Goal: Transaction & Acquisition: Purchase product/service

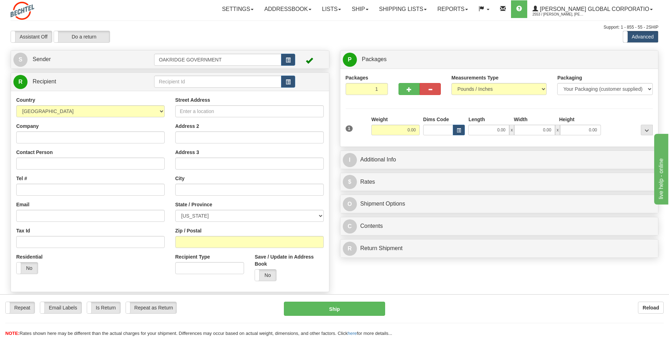
click at [335, 108] on div "P Packages 1 Packages - Weight: 0.00 Lbs Shipment Level Shipm. Package Level Pa…" at bounding box center [500, 155] width 330 height 211
click at [254, 114] on input "Street Address" at bounding box center [249, 111] width 149 height 12
click at [188, 242] on input "Zip / Postal" at bounding box center [249, 242] width 149 height 12
type input "29615"
click at [58, 135] on input "Company" at bounding box center [90, 137] width 149 height 12
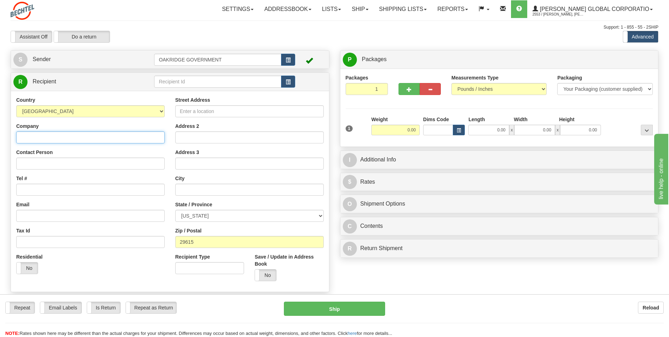
click at [58, 135] on input "Company" at bounding box center [90, 137] width 149 height 12
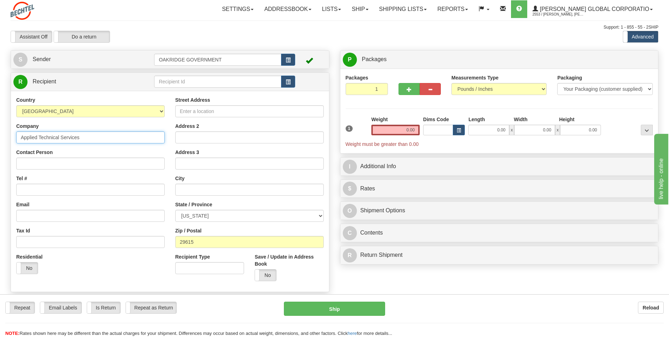
type input "Applied Technical Services"
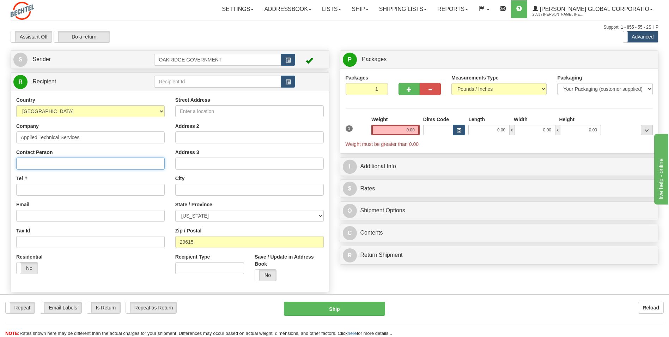
click at [41, 162] on input "Contact Person" at bounding box center [90, 163] width 149 height 12
type input "Markus Peat"
click at [30, 190] on input "Tel #" at bounding box center [90, 190] width 149 height 12
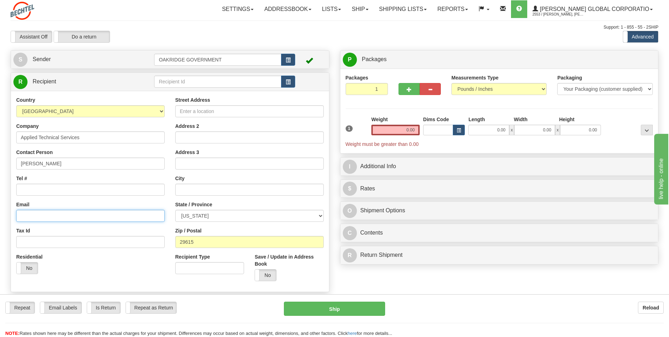
click at [22, 214] on input "Email" at bounding box center [90, 216] width 149 height 12
click at [213, 115] on input "Street Address" at bounding box center [249, 111] width 149 height 12
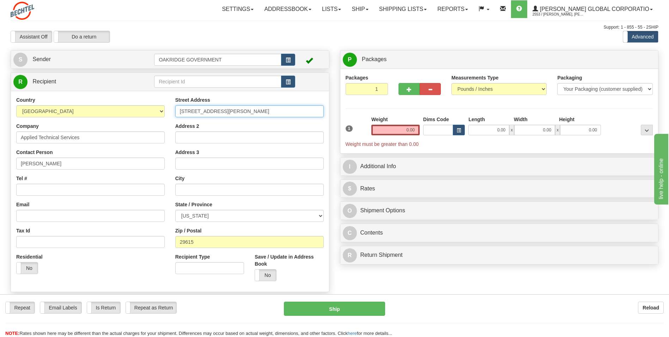
type input "214 Pelham Davis Circle"
click at [193, 194] on input "text" at bounding box center [249, 190] width 149 height 12
type input "Greenville"
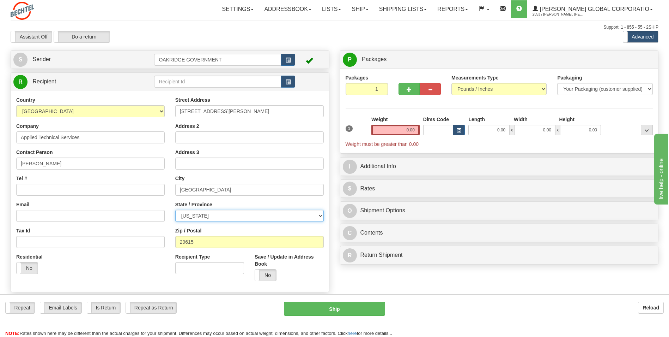
select select "SC"
click at [254, 224] on div "Street Address 214 Pelham Davis Circle Address 2 Address 3 City Greenville Stat…" at bounding box center [249, 191] width 159 height 190
click at [409, 127] on input "0.00" at bounding box center [396, 130] width 48 height 11
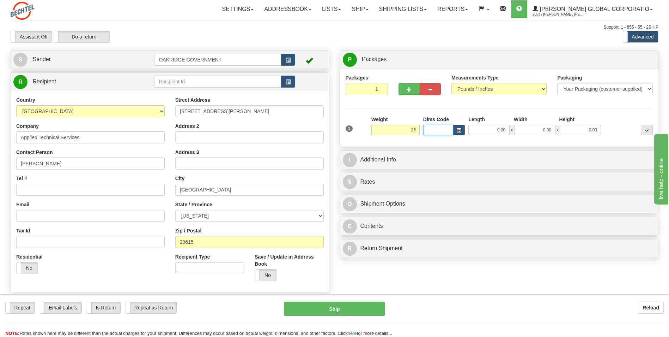
type input "25.00"
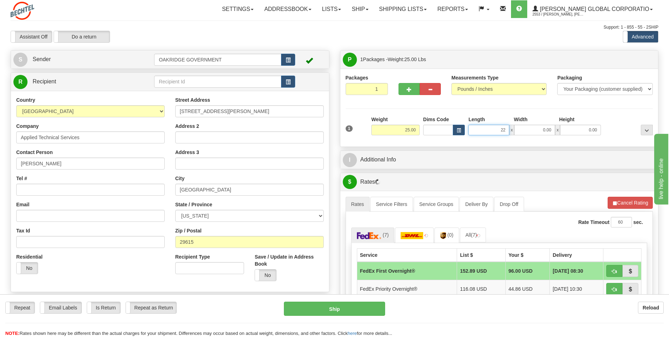
type input "22.00"
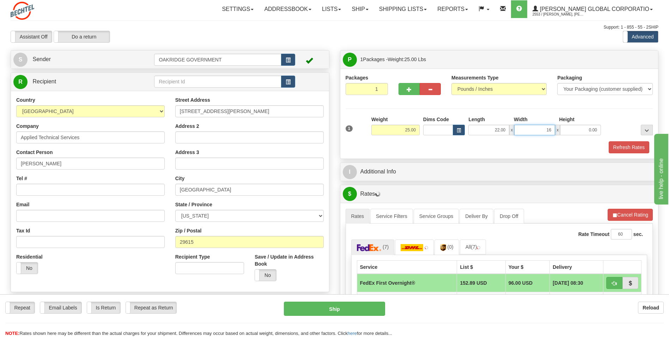
type input "16.00"
type input "8.00"
click at [384, 142] on div "Refresh Rates" at bounding box center [499, 147] width 311 height 12
click at [379, 179] on div "I Additional Info" at bounding box center [500, 172] width 318 height 18
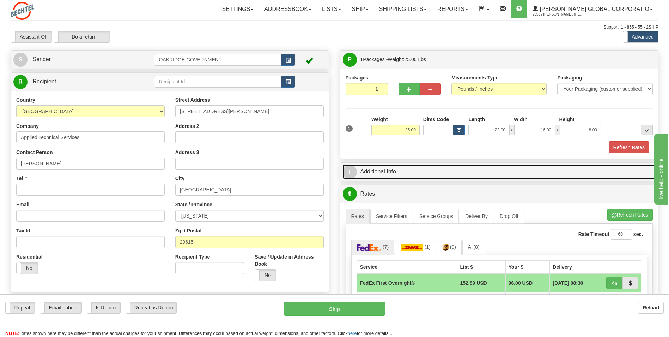
click at [379, 174] on link "I Additional Info" at bounding box center [499, 171] width 313 height 14
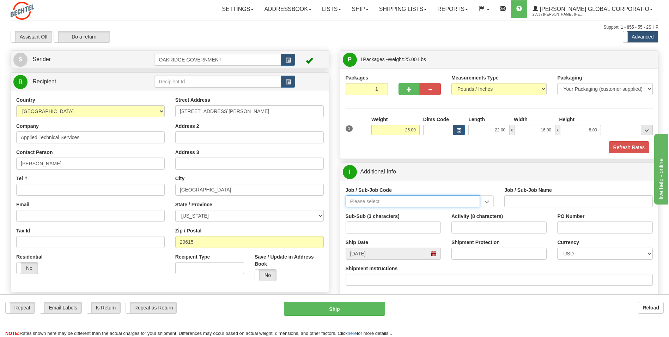
click at [373, 199] on input "Job / Sub-Job Code" at bounding box center [413, 201] width 135 height 12
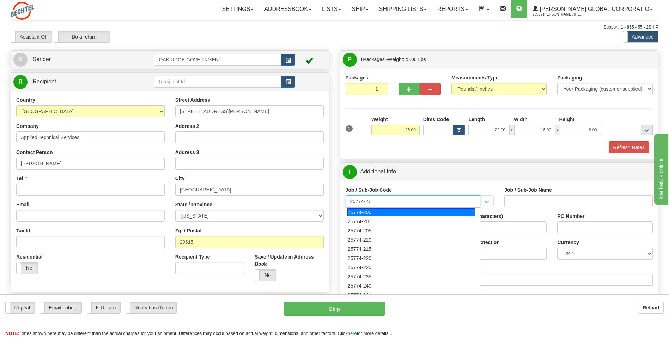
type input "25774-272"
click at [379, 213] on div "25774-272" at bounding box center [412, 212] width 128 height 8
type input "UPF - BNI ODCS NON-TAXABLE TO BNI- TAXABLE TO CNS"
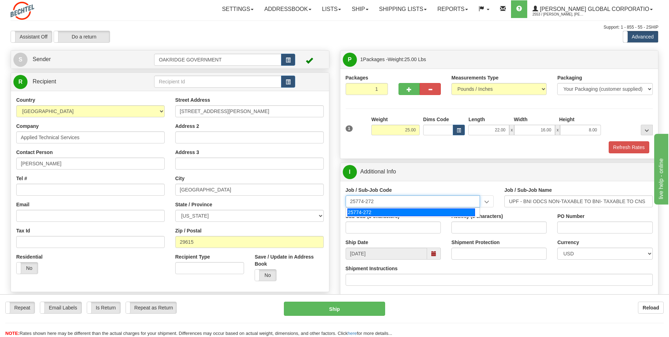
type input "25774-272"
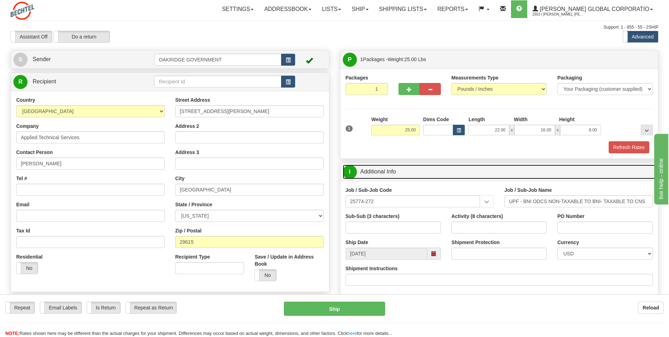
click at [417, 170] on link "I Additional Info" at bounding box center [499, 171] width 313 height 14
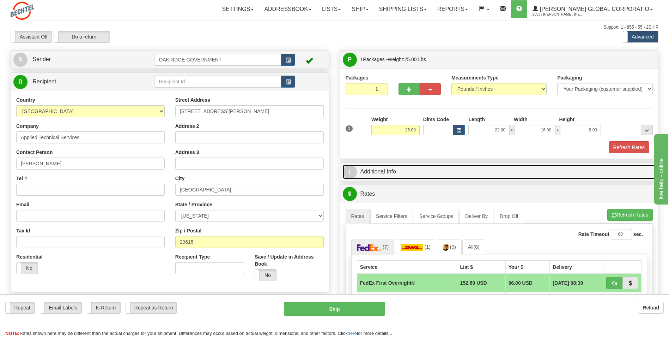
click at [426, 174] on link "I Additional Info" at bounding box center [499, 171] width 313 height 14
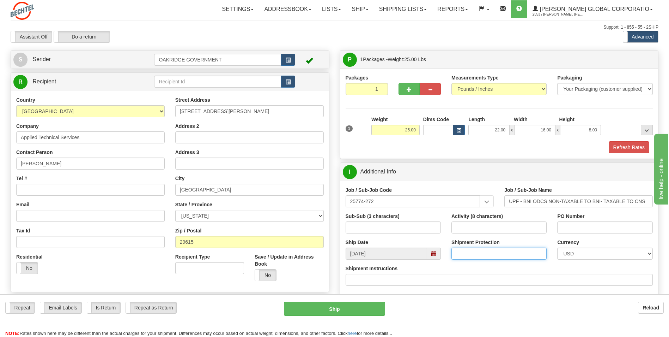
click at [482, 249] on input "Shipment Protection" at bounding box center [499, 253] width 95 height 12
type input "6000"
click at [449, 246] on div "Shipment Protection 6000" at bounding box center [499, 252] width 106 height 26
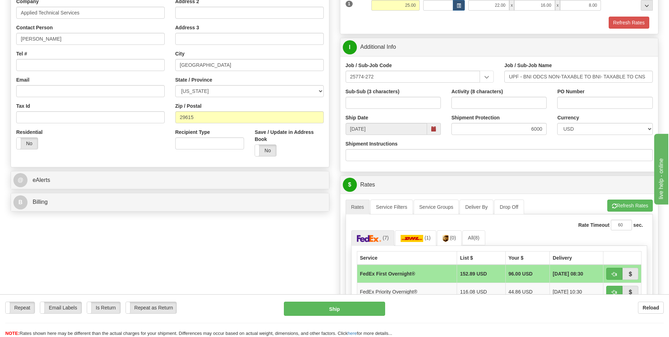
scroll to position [141, 0]
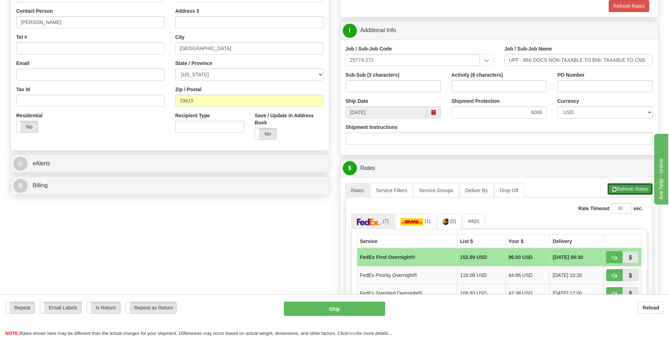
click at [624, 191] on button "Refresh Rates" at bounding box center [631, 189] width 46 height 12
click at [449, 217] on link "(0)" at bounding box center [449, 221] width 25 height 15
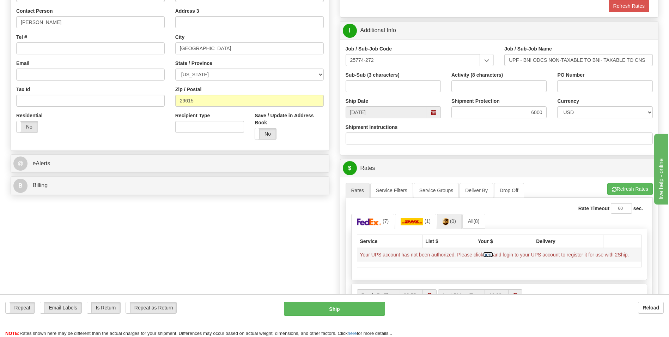
click at [491, 254] on link "here" at bounding box center [488, 255] width 10 height 6
click at [451, 224] on link "(0)" at bounding box center [449, 221] width 25 height 15
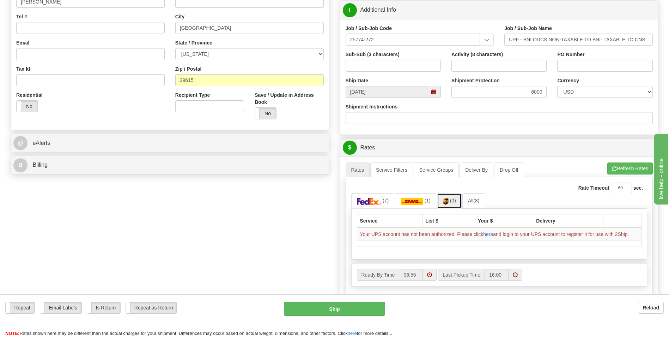
scroll to position [176, 0]
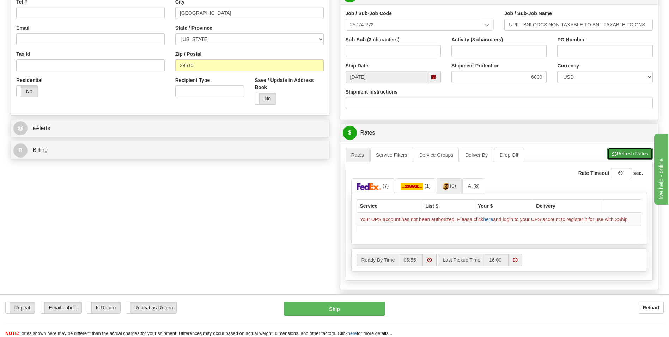
click at [632, 154] on button "Refresh Rates" at bounding box center [631, 154] width 46 height 12
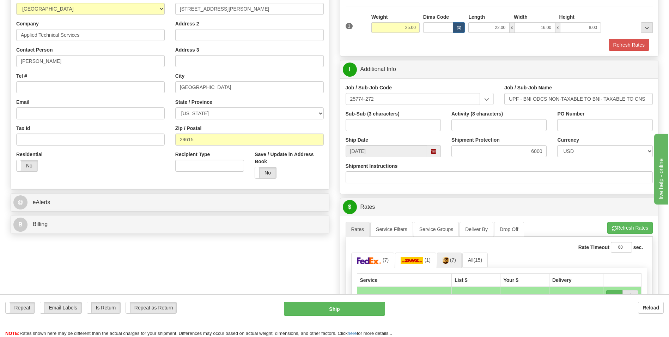
scroll to position [106, 0]
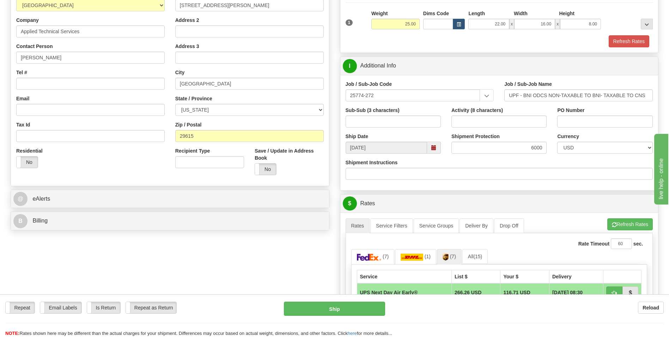
click at [454, 163] on div "Shipment Instructions" at bounding box center [500, 169] width 308 height 21
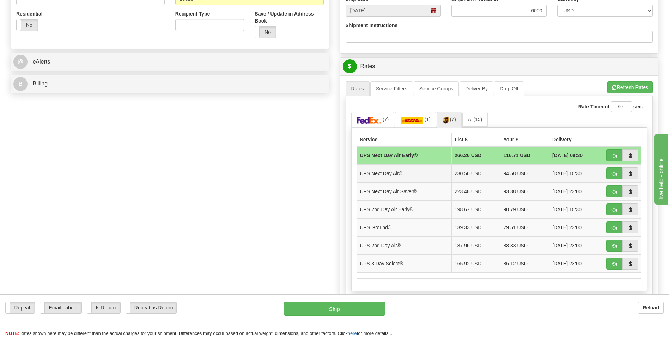
scroll to position [247, 0]
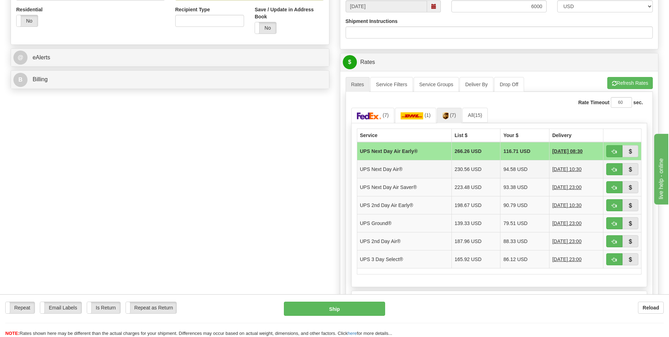
click at [384, 164] on td "UPS Next Day Air®" at bounding box center [404, 169] width 95 height 18
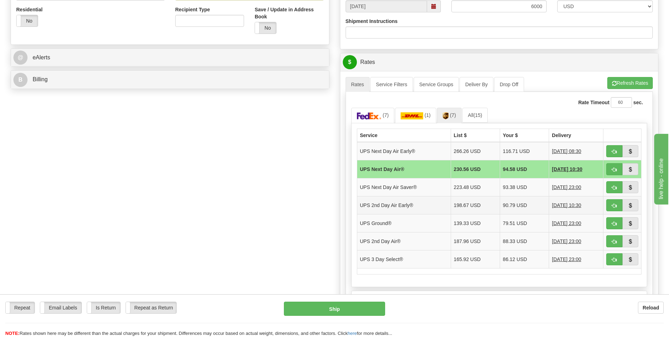
scroll to position [212, 0]
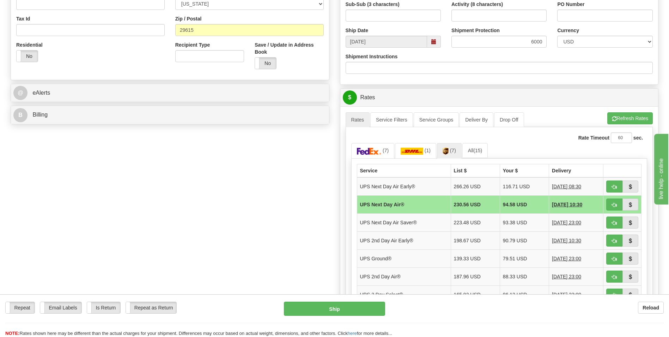
click at [236, 189] on div "Create a label for the return Create Pickup Without Label S" at bounding box center [334, 137] width 659 height 599
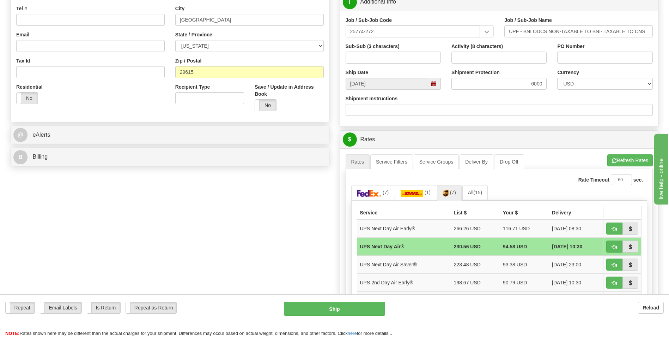
scroll to position [0, 0]
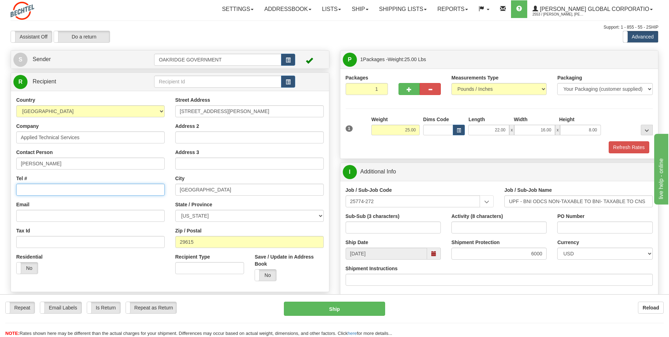
click at [62, 187] on input "Tel #" at bounding box center [90, 190] width 149 height 12
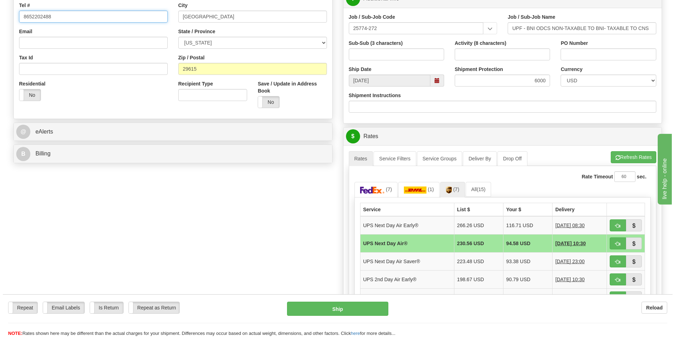
scroll to position [176, 0]
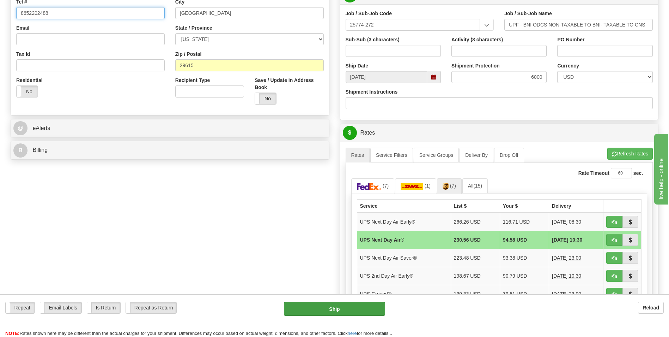
type input "8652202488"
click at [324, 308] on button "Ship" at bounding box center [334, 308] width 101 height 14
type input "01"
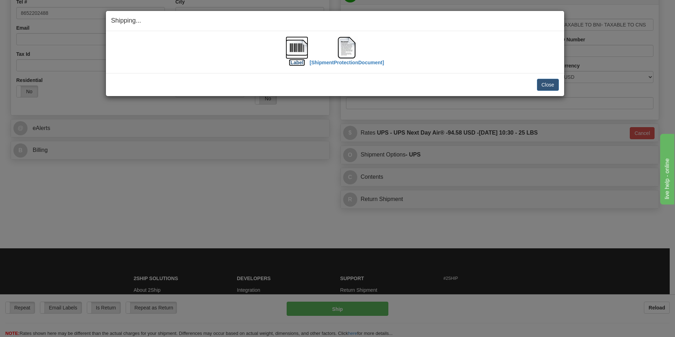
click at [290, 61] on label "[Label]" at bounding box center [297, 62] width 16 height 7
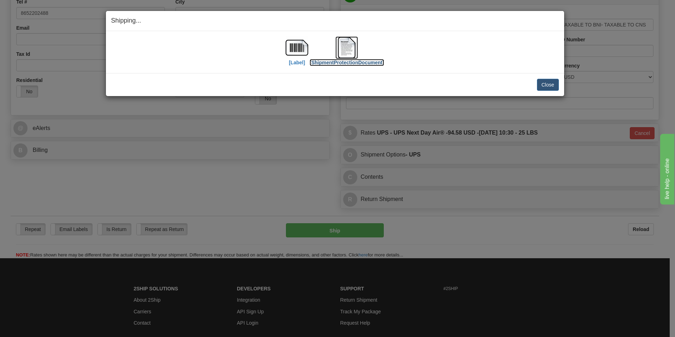
click at [354, 52] on img at bounding box center [346, 47] width 23 height 23
click at [406, 6] on div "Shipping... Your SHIPMENT will EXPIRE in [Label] [ShipmentProtectionDocument] I…" at bounding box center [337, 168] width 675 height 337
click at [548, 87] on button "Close" at bounding box center [548, 85] width 22 height 12
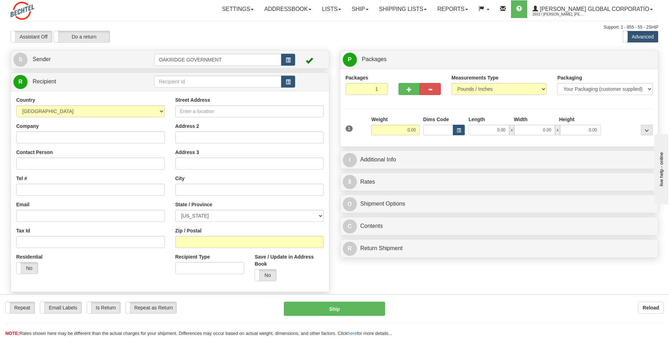
click at [335, 77] on div "P Packages 1 Packages - Weight: 0.00 Lbs Shipment Level Shipm. Package Level Pa…" at bounding box center [500, 155] width 330 height 211
click at [313, 27] on div "Support: 1 - 855 - 55 - 2SHIP" at bounding box center [335, 27] width 648 height 6
click at [425, 9] on link "Shipping lists" at bounding box center [403, 9] width 58 height 18
click at [341, 35] on div "Assistant On Assistant Off Do a return Do a return Previous Next Standard Advan…" at bounding box center [334, 37] width 659 height 12
click at [202, 115] on input "Street Address" at bounding box center [249, 111] width 149 height 12
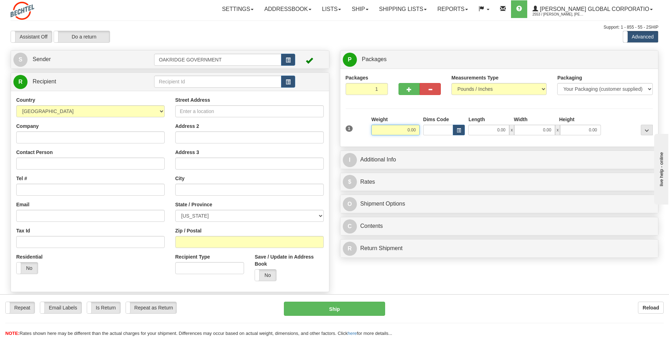
click at [407, 128] on input "0.00" at bounding box center [396, 130] width 48 height 11
type input "13.00"
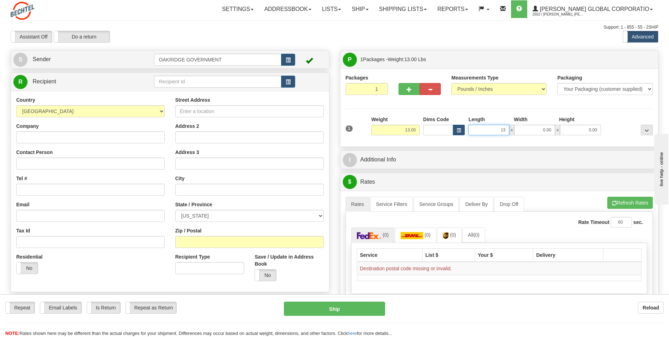
type input "13.00"
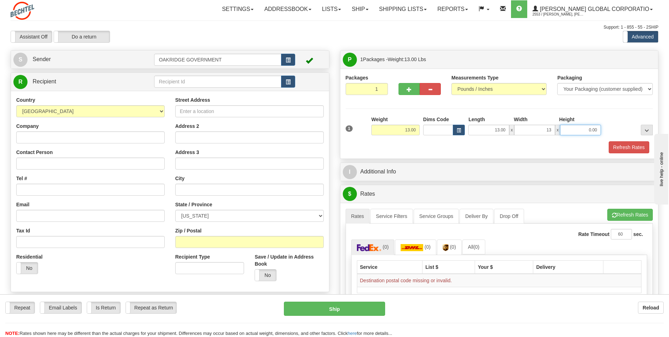
type input "13.00"
click at [373, 147] on div "Refresh Rates" at bounding box center [499, 147] width 311 height 12
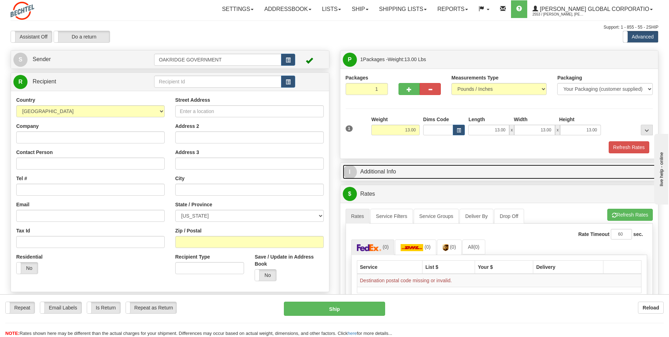
click at [381, 169] on link "I Additional Info" at bounding box center [499, 171] width 313 height 14
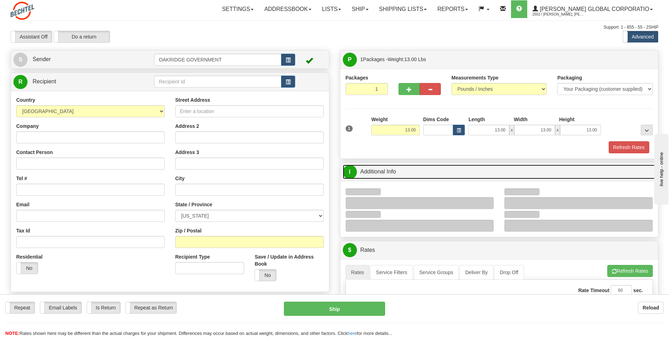
scroll to position [35, 0]
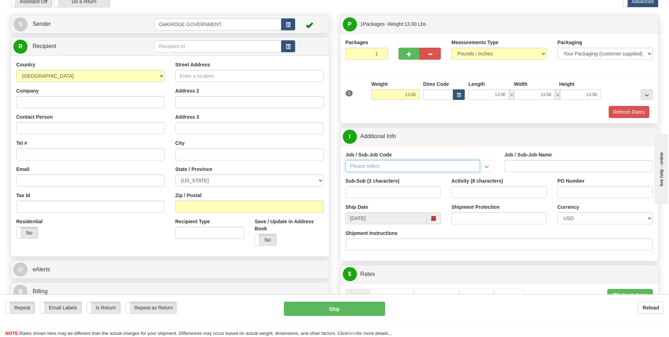
click at [373, 164] on input "Job / Sub-Job Code" at bounding box center [413, 166] width 135 height 12
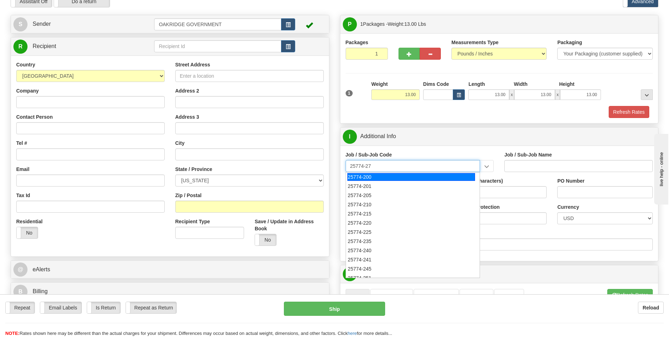
type input "25774-273"
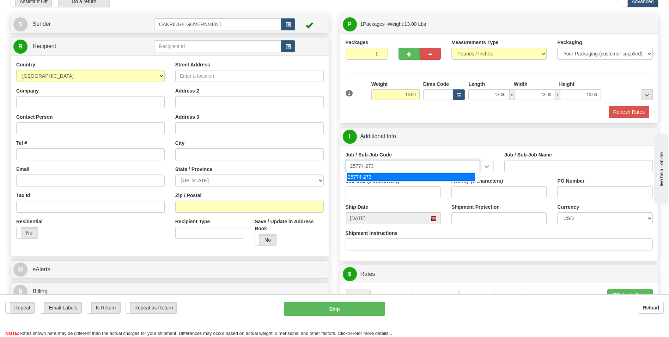
click at [370, 175] on div "25774-273" at bounding box center [412, 177] width 128 height 8
type input "UPF - BNI ODCS NON-TAXABLE PER TN TAX CODE"
type input "25774-273"
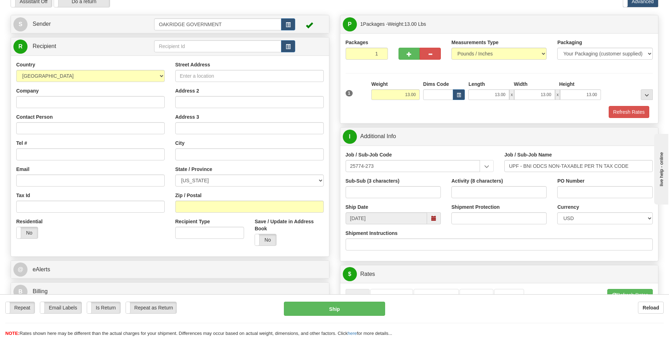
click at [503, 182] on label "Activity (8 characters)" at bounding box center [478, 180] width 52 height 7
click at [503, 186] on input "Activity (8 characters)" at bounding box center [499, 192] width 95 height 12
click at [477, 218] on input "Shipment Protection" at bounding box center [499, 218] width 95 height 12
click at [443, 197] on div "Sub-Sub (3 characters)" at bounding box center [394, 190] width 106 height 26
click at [444, 197] on div "Sub-Sub (3 characters)" at bounding box center [394, 190] width 106 height 26
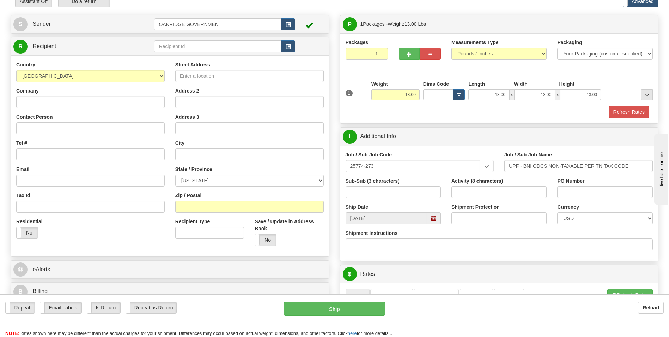
click at [437, 217] on span at bounding box center [434, 218] width 14 height 12
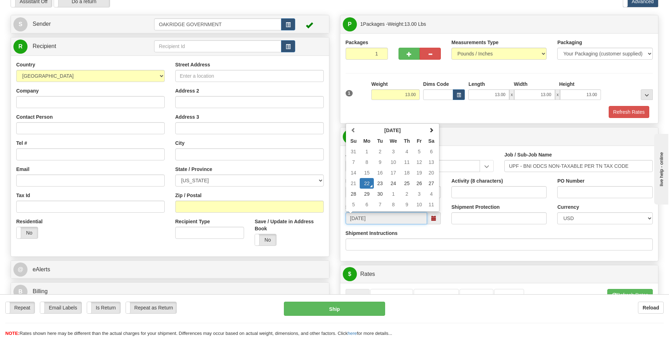
click at [365, 184] on td "22" at bounding box center [367, 183] width 14 height 11
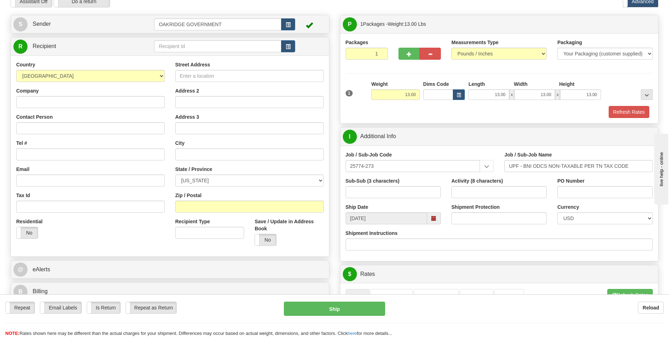
click at [430, 203] on div "Sub-Sub (3 characters)" at bounding box center [394, 190] width 106 height 26
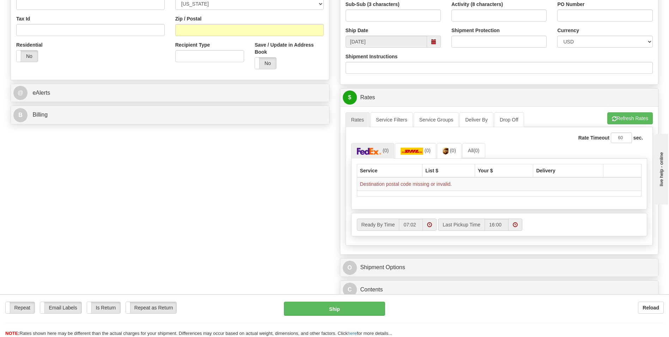
scroll to position [0, 0]
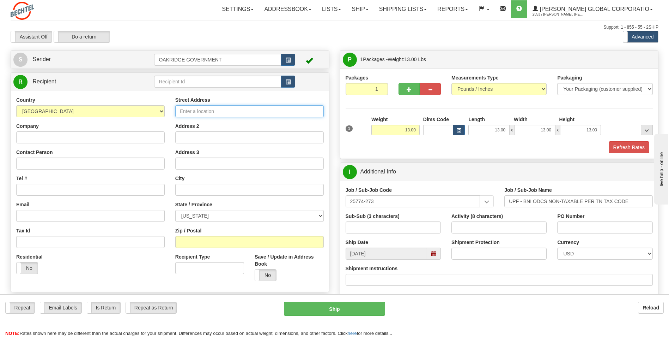
click at [220, 108] on input "Street Address" at bounding box center [249, 111] width 149 height 12
type input "4"
type input "9639 Interocean Drive Dock #2"
click at [185, 190] on input "text" at bounding box center [249, 190] width 149 height 12
type input "Cincinnati"
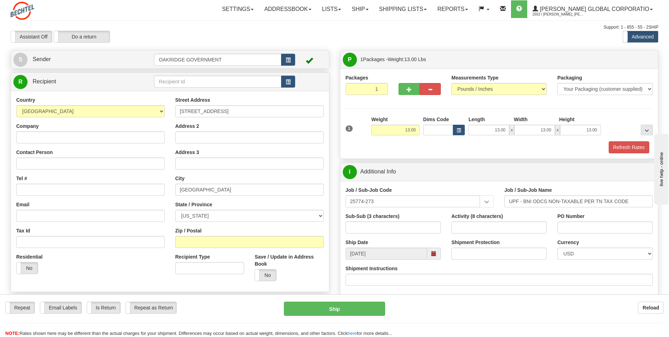
click at [169, 203] on div "Country AFGHANISTAN ALAND ISLANDS ALBANIA ALGERIA AMERICAN SAMOA ANDORRA ANGOLA…" at bounding box center [90, 187] width 159 height 183
click at [187, 215] on select "ALABAMA ALASKA ARIZONA ARKANSAS Armed Forces America Armed Forces Europe Armed …" at bounding box center [249, 216] width 149 height 12
select select "OH"
click at [175, 210] on select "ALABAMA ALASKA ARIZONA ARKANSAS Armed Forces America Armed Forces Europe Armed …" at bounding box center [249, 216] width 149 height 12
click at [192, 245] on input "Zip / Postal" at bounding box center [249, 242] width 149 height 12
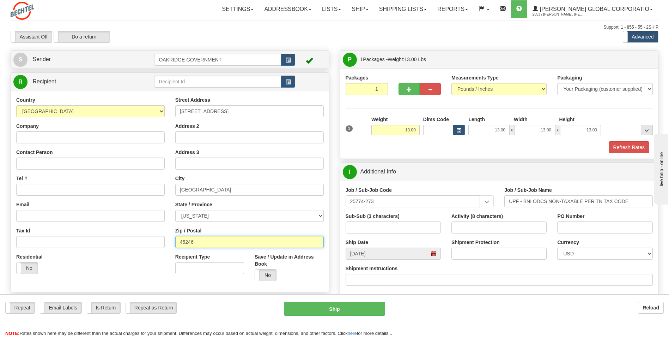
type input "45246"
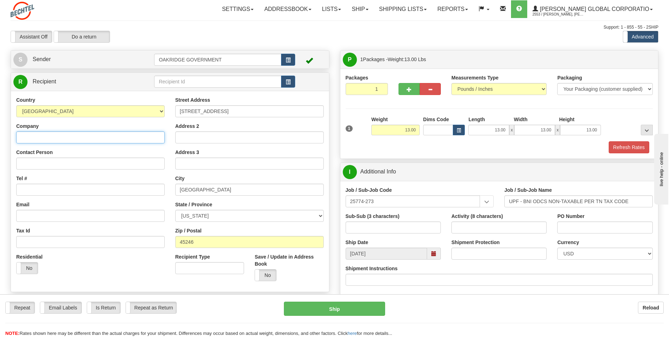
click at [50, 132] on input "Company" at bounding box center [90, 137] width 149 height 12
type input "Tektronix Inc"
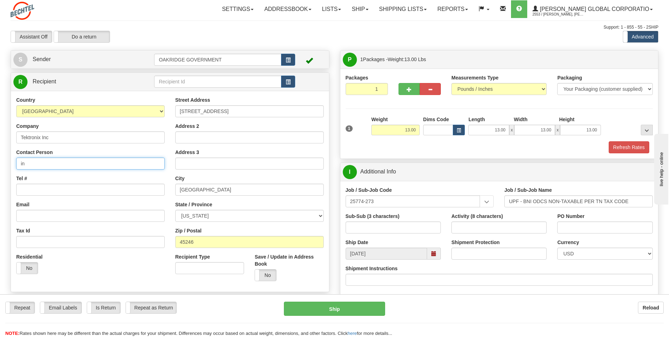
type input "inc"
drag, startPoint x: 36, startPoint y: 166, endPoint x: 6, endPoint y: 164, distance: 30.0
click at [6, 164] on div "Create a label for the return Create Pickup Without Label S Sender OAKRIDGE GOV…" at bounding box center [170, 194] width 330 height 289
type input "Dan Olsen"
type input "5036274226"
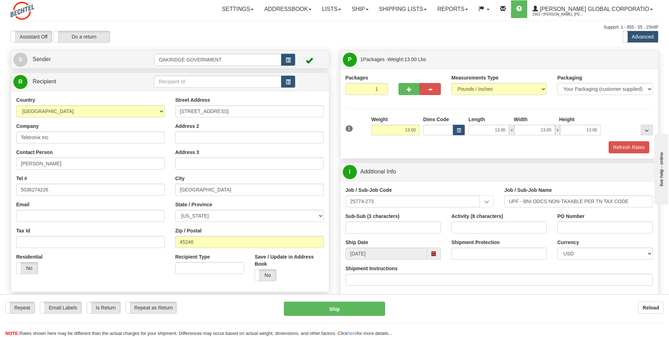
click at [142, 173] on div "Country AFGHANISTAN ALAND ISLANDS ALBANIA ALGERIA AMERICAN SAMOA ANDORRA ANGOLA…" at bounding box center [90, 187] width 159 height 183
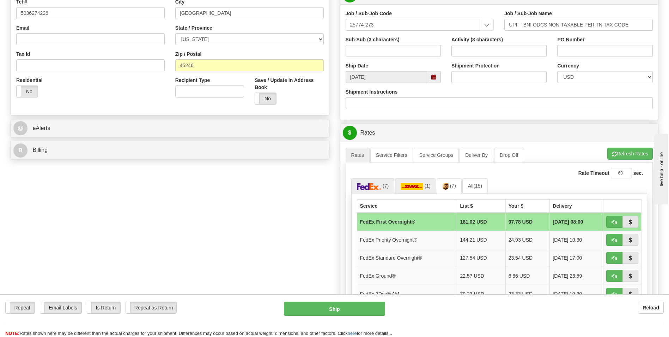
scroll to position [212, 0]
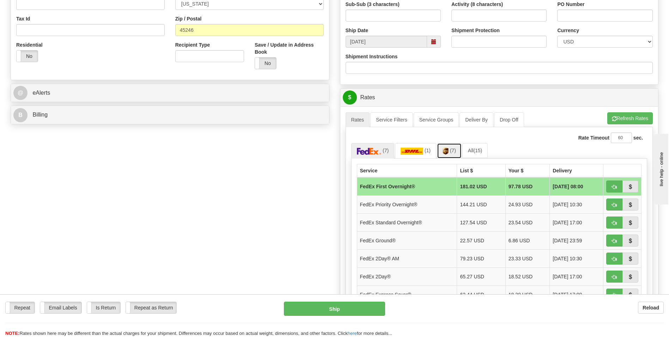
click at [451, 150] on span "(7)" at bounding box center [453, 151] width 6 height 6
click at [420, 204] on td "UPS Next Day Air®" at bounding box center [405, 204] width 96 height 18
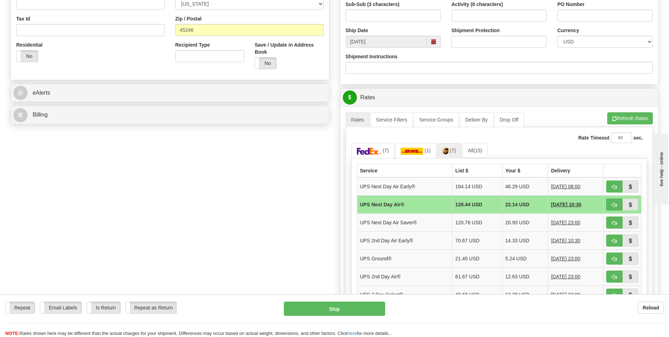
click at [428, 203] on td "UPS Next Day Air®" at bounding box center [405, 204] width 96 height 18
click at [610, 204] on button "button" at bounding box center [615, 204] width 16 height 12
type input "01"
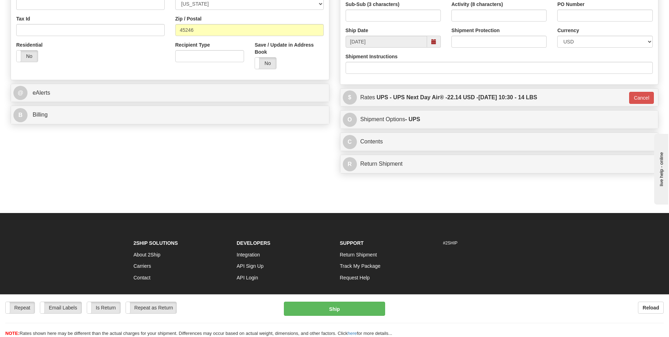
click at [306, 159] on div "Create a label for the return Create Pickup Without Label S" at bounding box center [334, 7] width 659 height 338
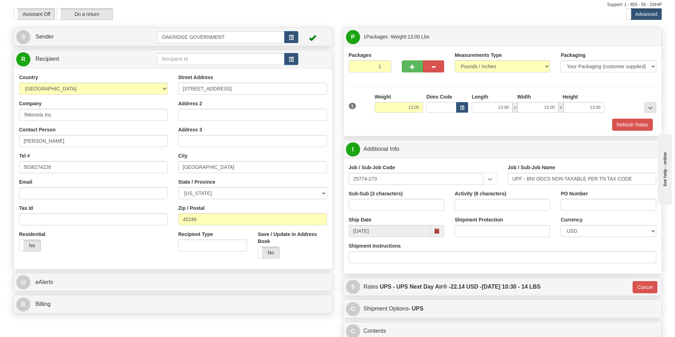
scroll to position [0, 0]
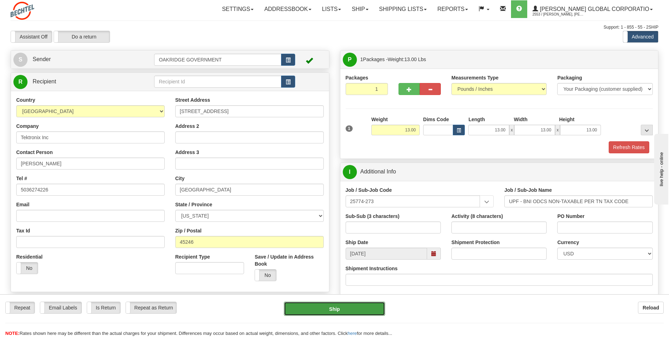
click at [331, 309] on button "Ship" at bounding box center [334, 308] width 101 height 14
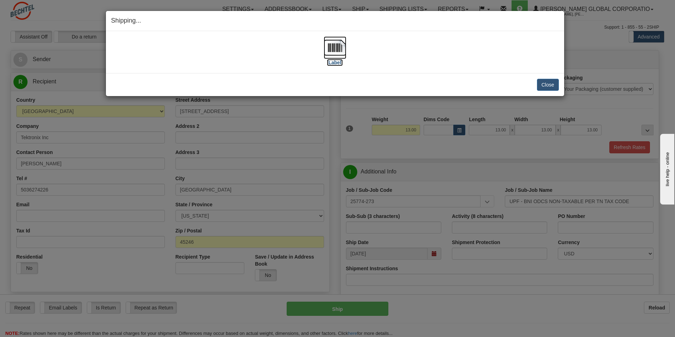
click at [336, 60] on label "[Label]" at bounding box center [335, 62] width 16 height 7
click at [362, 140] on div "Shipping... Your SHIPMENT will EXPIRE in [Label] IMPORTANT NOTICE Embassy / Con…" at bounding box center [337, 168] width 675 height 337
click at [546, 86] on button "Close" at bounding box center [548, 85] width 22 height 12
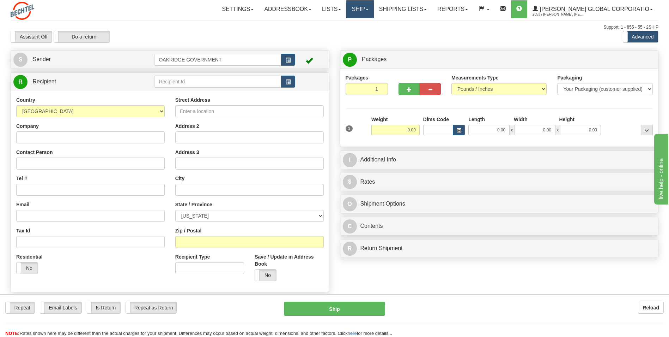
click at [374, 8] on link "Ship" at bounding box center [360, 9] width 27 height 18
click at [452, 28] on div "Support: 1 - 855 - 55 - 2SHIP" at bounding box center [335, 27] width 648 height 6
click at [424, 12] on link "Shipping lists" at bounding box center [403, 9] width 58 height 18
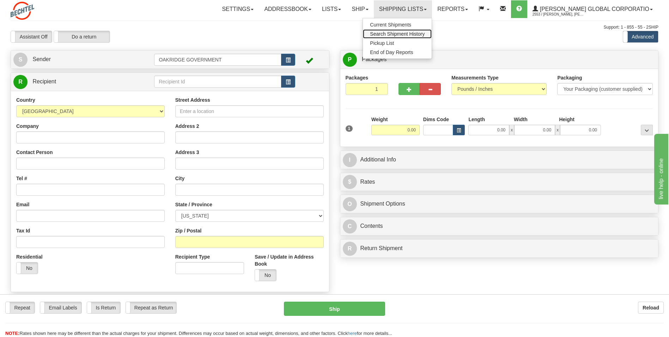
click at [419, 32] on span "Search Shipment History" at bounding box center [397, 34] width 55 height 6
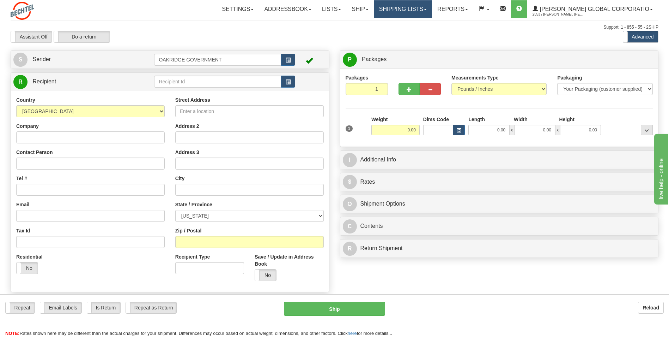
click at [417, 8] on link "Shipping lists" at bounding box center [403, 9] width 58 height 18
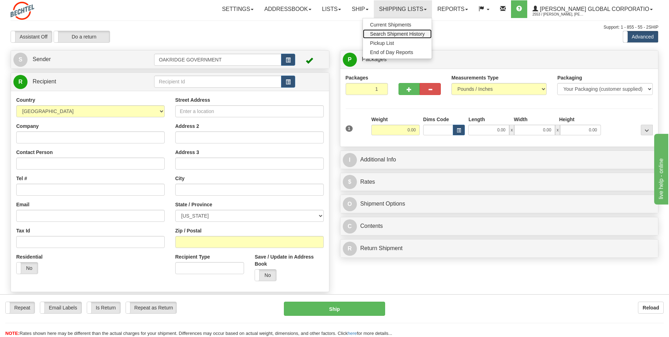
click at [400, 33] on span "Search Shipment History" at bounding box center [397, 34] width 55 height 6
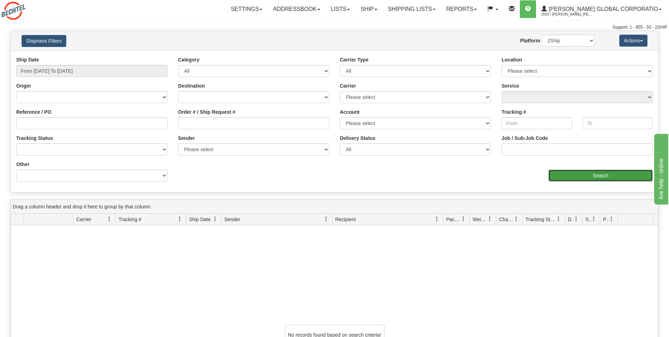
click at [599, 176] on input "Search" at bounding box center [601, 175] width 104 height 12
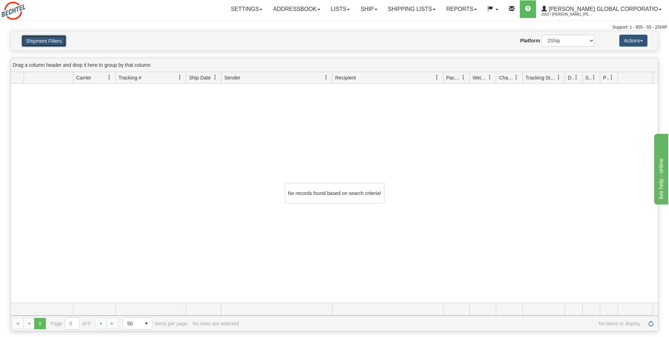
click at [41, 37] on button "Shipment Filters" at bounding box center [44, 41] width 45 height 12
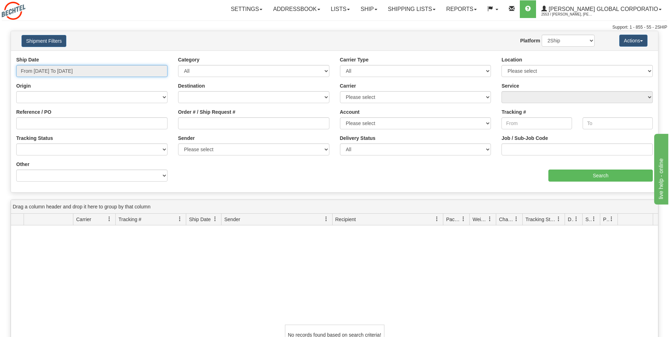
click at [119, 70] on input "From 09/21/2025 To 09/22/2025" at bounding box center [91, 71] width 151 height 12
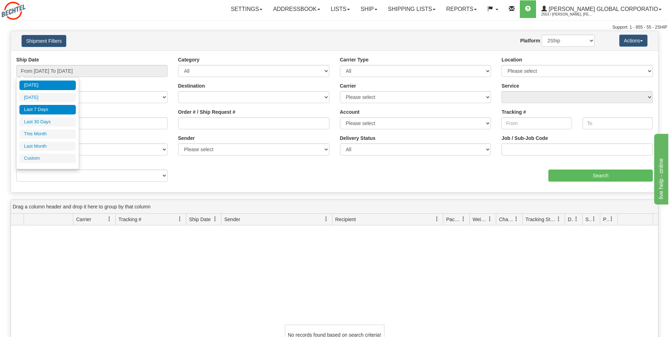
click at [34, 106] on li "Last 7 Days" at bounding box center [47, 110] width 56 height 10
type input "From 09/16/2025 To 09/22/2025"
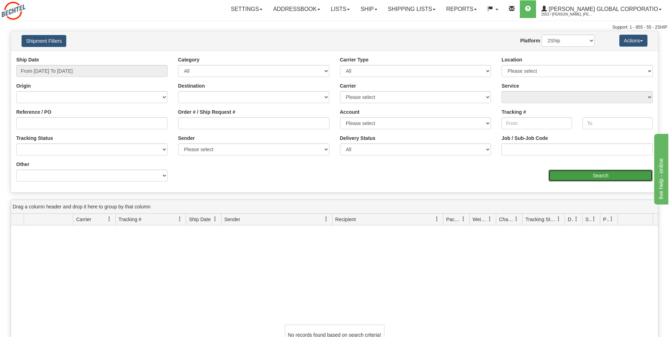
click at [581, 174] on input "Search" at bounding box center [601, 175] width 104 height 12
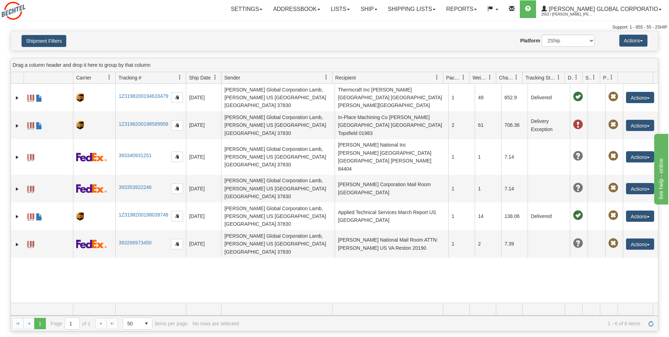
click at [169, 15] on div "Settings Shipping Preferences Fields Preferences New Store Connections Addressb…" at bounding box center [392, 9] width 549 height 18
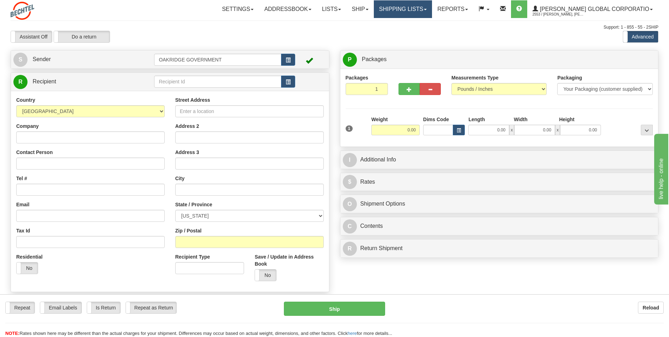
click at [420, 13] on link "Shipping lists" at bounding box center [403, 9] width 58 height 18
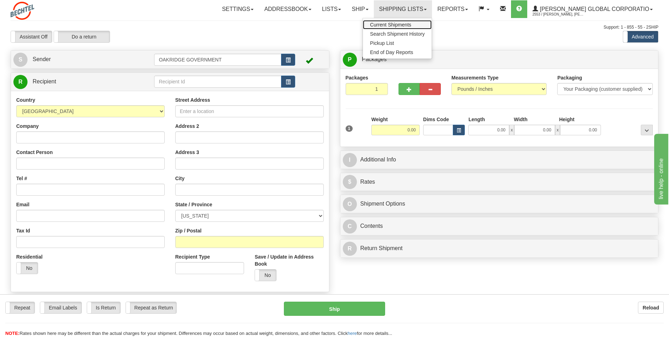
click at [402, 22] on span "Current Shipments" at bounding box center [390, 25] width 41 height 6
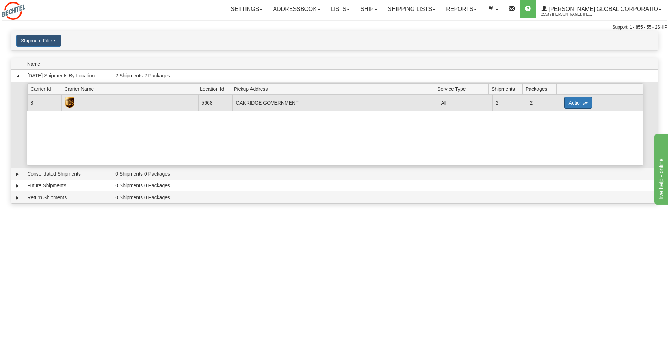
click at [578, 106] on button "Actions" at bounding box center [579, 103] width 28 height 12
click at [549, 115] on span "Details" at bounding box center [552, 115] width 19 height 5
